Goal: Task Accomplishment & Management: Manage account settings

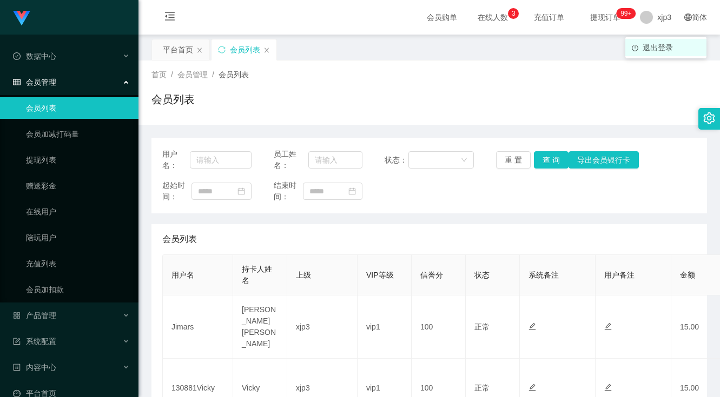
click at [655, 42] on li "退出登录" at bounding box center [665, 47] width 81 height 17
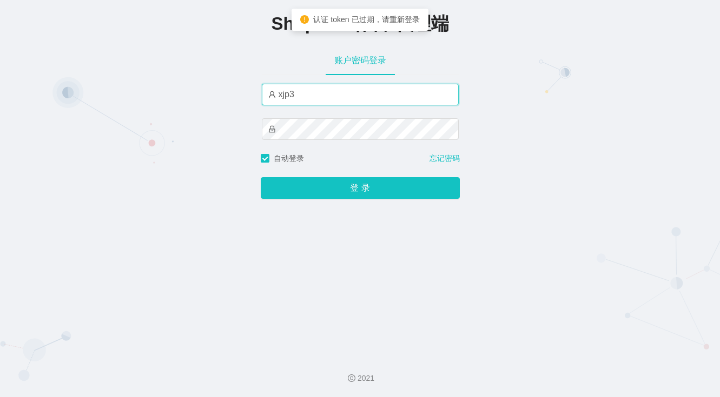
click at [290, 96] on input "xjp3" at bounding box center [360, 95] width 197 height 22
click at [278, 98] on input "xjp3" at bounding box center [360, 95] width 197 height 22
click at [273, 97] on input "xjp3" at bounding box center [360, 95] width 197 height 22
click at [261, 177] on button "登 录" at bounding box center [360, 188] width 199 height 22
drag, startPoint x: 294, startPoint y: 92, endPoint x: 230, endPoint y: 84, distance: 64.2
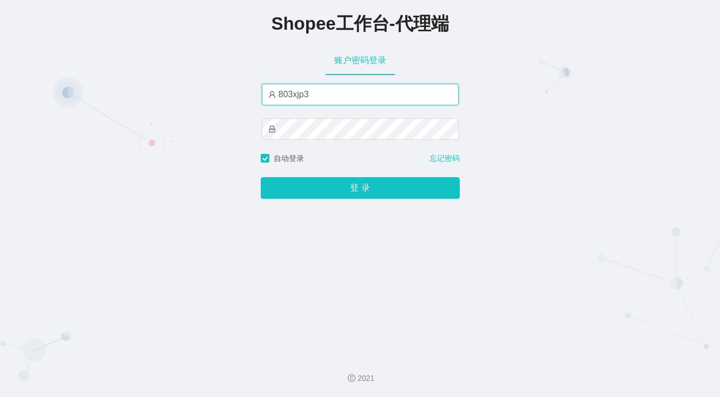
click at [230, 84] on div "Shopee工作台-代理端 账户密码登录 803xjp3 自动登录 忘记密码 登 录" at bounding box center [360, 173] width 720 height 347
paste input "xjp80"
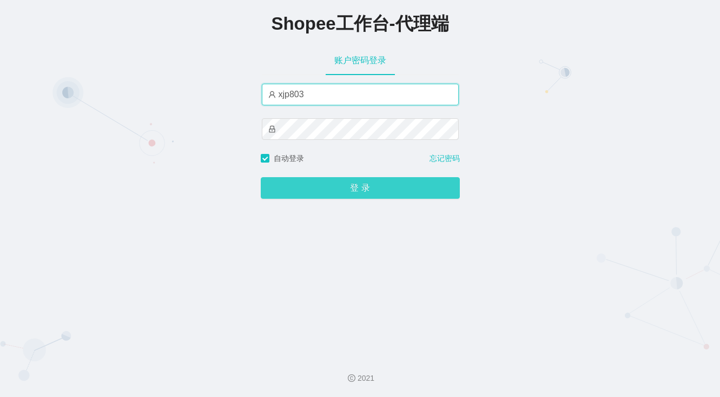
type input "xjp803"
click at [367, 191] on button "登 录" at bounding box center [360, 188] width 199 height 22
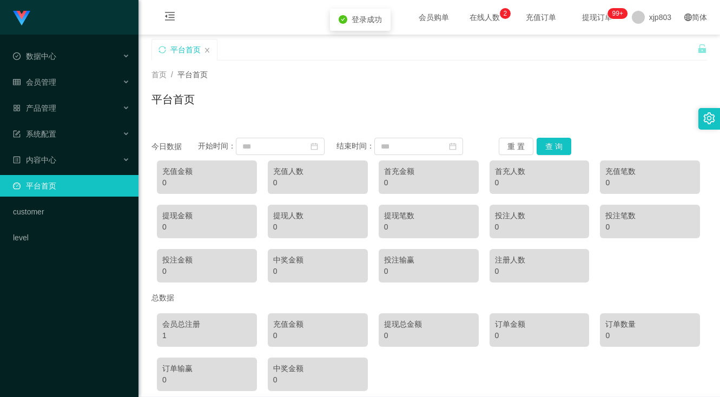
click at [331, 117] on div "首页 / 平台首页 / 平台首页" at bounding box center [428, 93] width 581 height 64
